Goal: Information Seeking & Learning: Learn about a topic

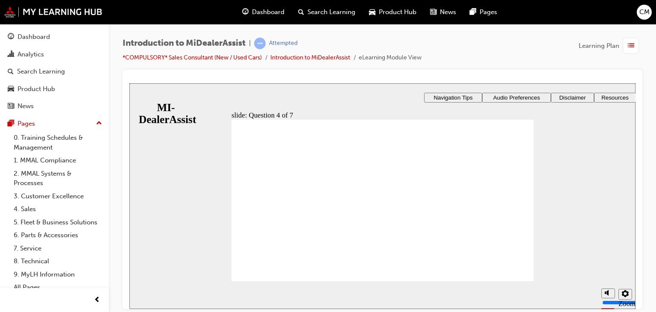
drag, startPoint x: 129, startPoint y: 83, endPoint x: 502, endPoint y: 273, distance: 418.6
drag, startPoint x: 518, startPoint y: 171, endPoint x: 514, endPoint y: 179, distance: 8.2
drag, startPoint x: 512, startPoint y: 187, endPoint x: 512, endPoint y: 191, distance: 4.7
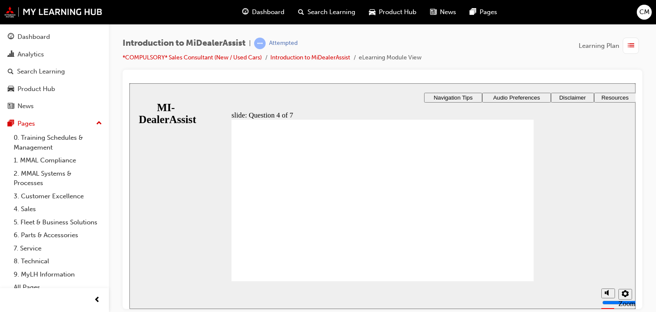
radio input "true"
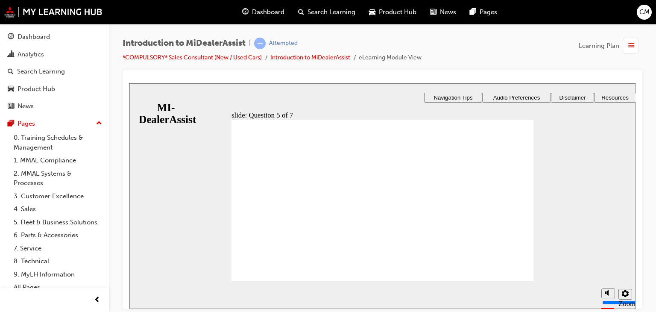
checkbox input "true"
drag, startPoint x: 285, startPoint y: 210, endPoint x: 286, endPoint y: 226, distance: 16.7
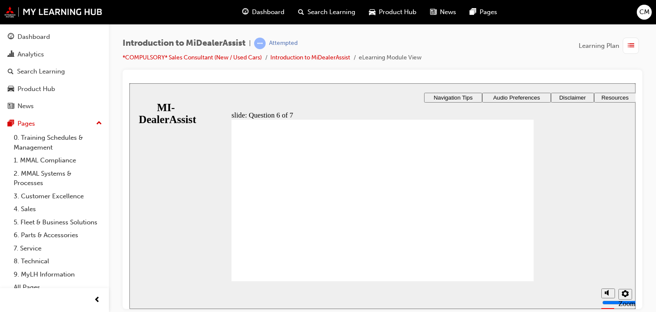
checkbox input "true"
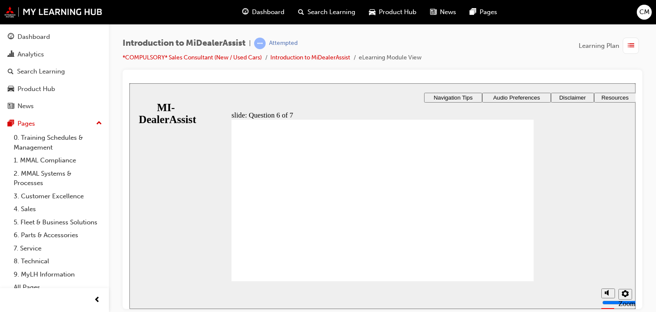
radio input "true"
